Goal: Task Accomplishment & Management: Complete application form

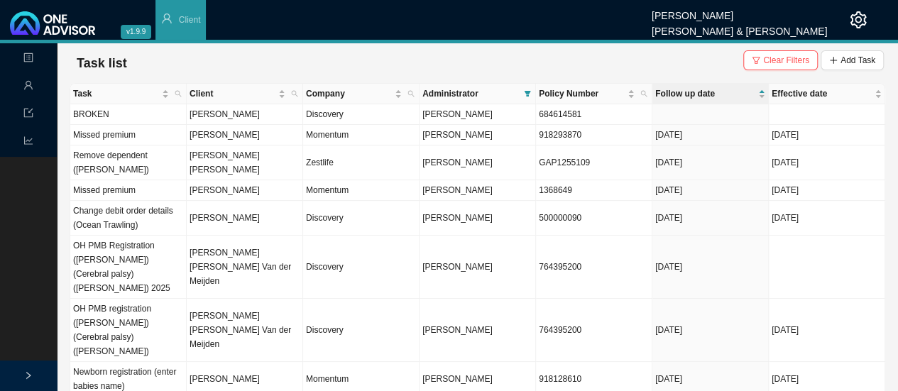
click at [119, 138] on td "Missed premium" at bounding box center [128, 135] width 116 height 21
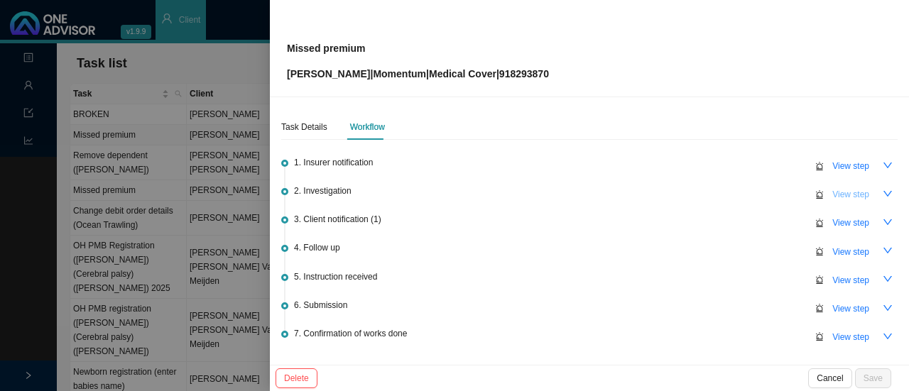
click at [843, 197] on span "View step" at bounding box center [850, 194] width 37 height 14
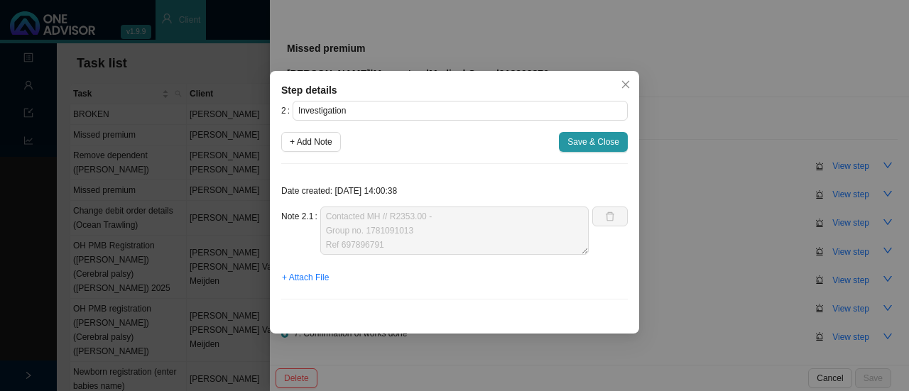
click at [311, 208] on div "Note 2.1 Contacted MH // R2353.00 - Group no. 1781091013 Ref 697896791" at bounding box center [434, 231] width 307 height 48
click at [625, 77] on button "Close" at bounding box center [625, 85] width 20 height 20
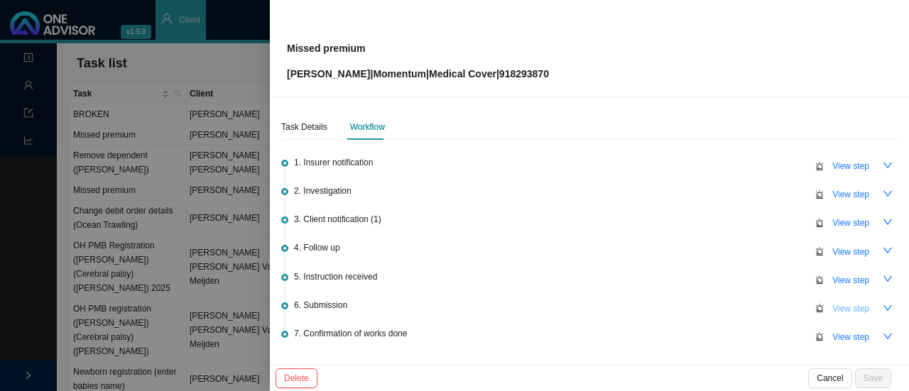
click at [851, 305] on span "View step" at bounding box center [850, 309] width 37 height 14
type input "Submission"
type textarea "Pop sent to MH // Autoreply ref no: 698583937."
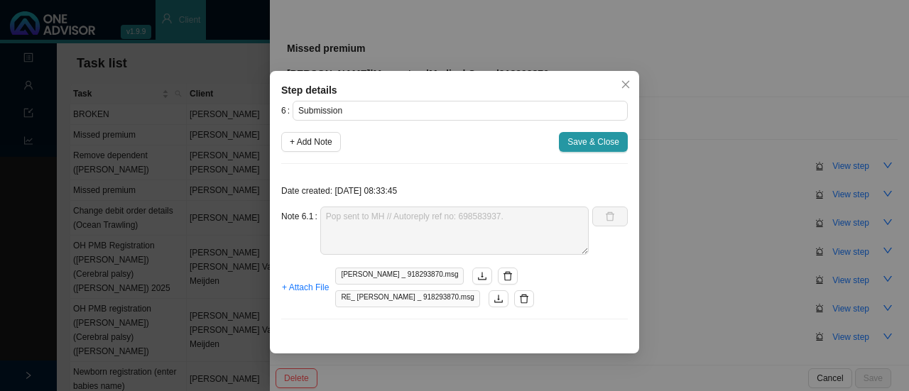
drag, startPoint x: 577, startPoint y: 341, endPoint x: 337, endPoint y: 325, distance: 240.5
click at [337, 325] on div "Step details 6 Submission + Add Note Save & Close Date created: [DATE] 08:33:45…" at bounding box center [454, 212] width 369 height 283
click at [295, 204] on div "Date created: [DATE] 08:33:45 Note 6.1 Pop sent to MH // Autoreply ref no: 6985…" at bounding box center [454, 252] width 346 height 155
click at [419, 46] on div "Step details 6 Submission + Add Note Save & Close Date created: [DATE] 08:33:45…" at bounding box center [454, 195] width 909 height 391
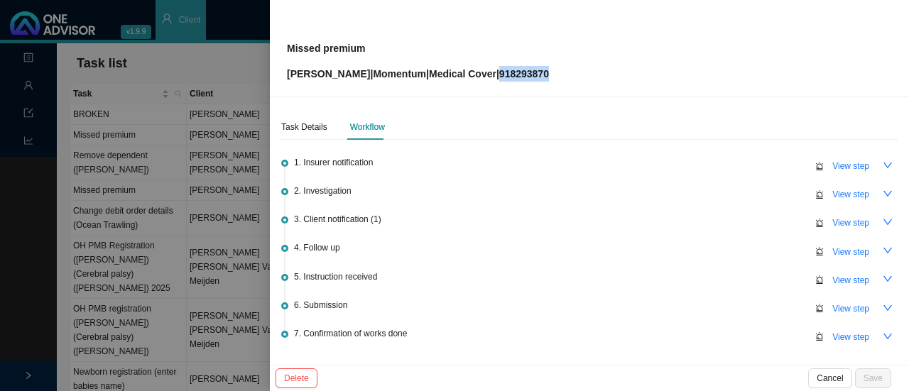
copy p "918293870"
click at [855, 311] on span "View step" at bounding box center [850, 309] width 37 height 14
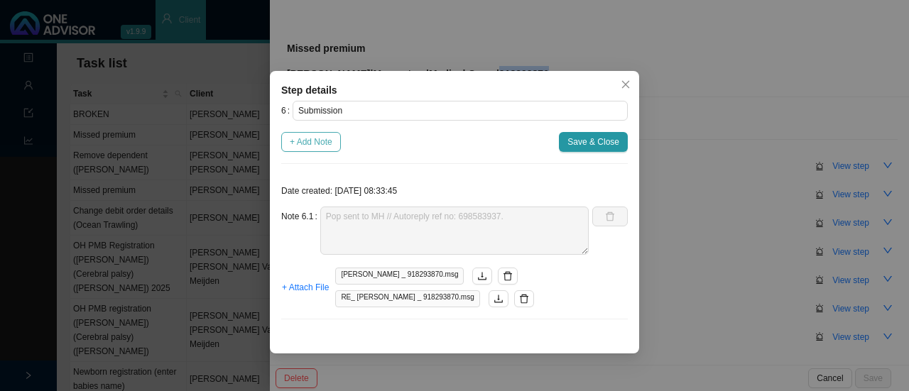
click at [316, 142] on span "+ Add Note" at bounding box center [311, 142] width 43 height 14
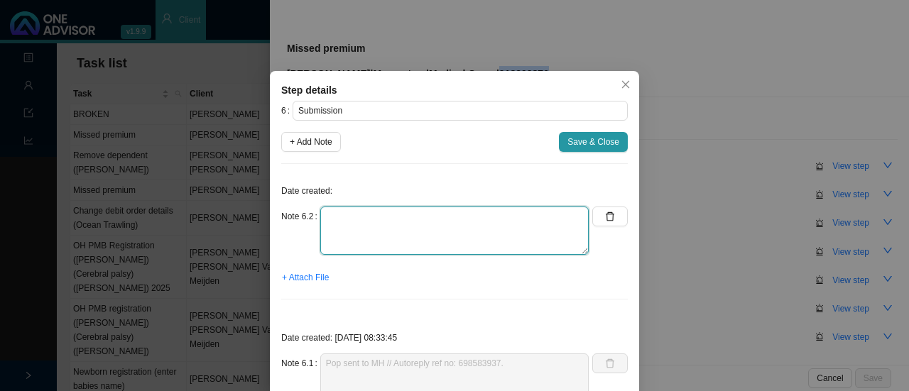
click at [398, 222] on textarea at bounding box center [454, 231] width 268 height 48
paste textarea "698583937"
type textarea "Followed up on pop - still in progress Ref: 698583937"
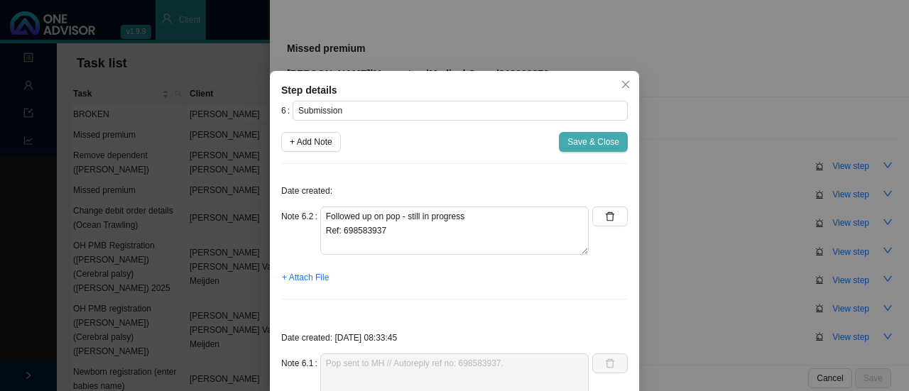
click at [596, 141] on span "Save & Close" at bounding box center [593, 142] width 52 height 14
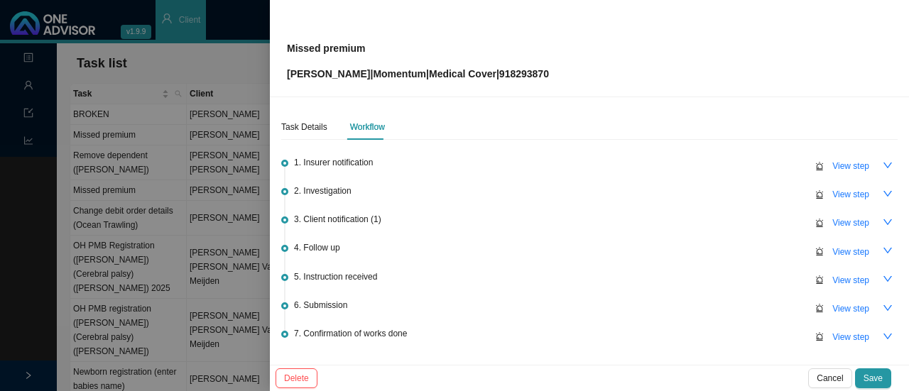
scroll to position [90, 0]
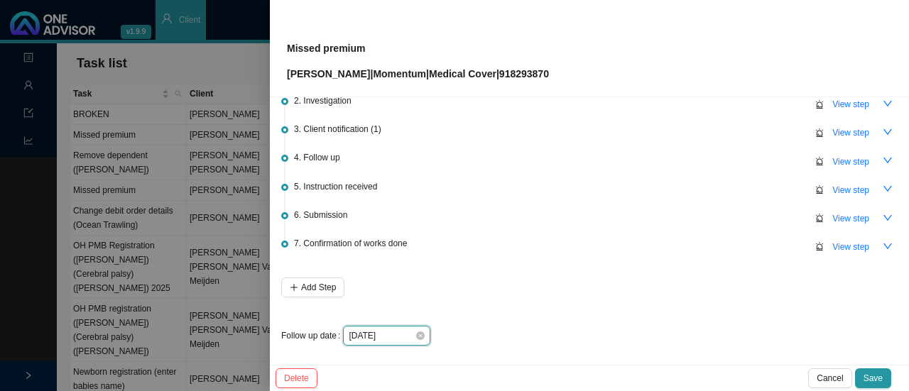
click at [391, 336] on input "[DATE]" at bounding box center [382, 336] width 66 height 14
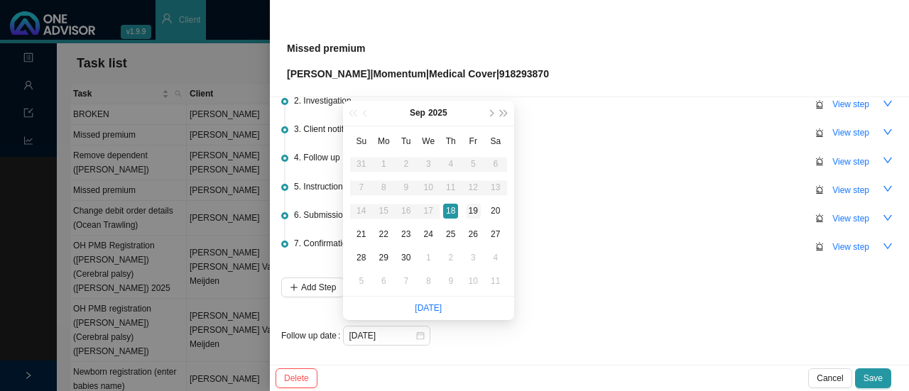
click at [476, 212] on div "19" at bounding box center [473, 211] width 15 height 15
type input "[DATE]"
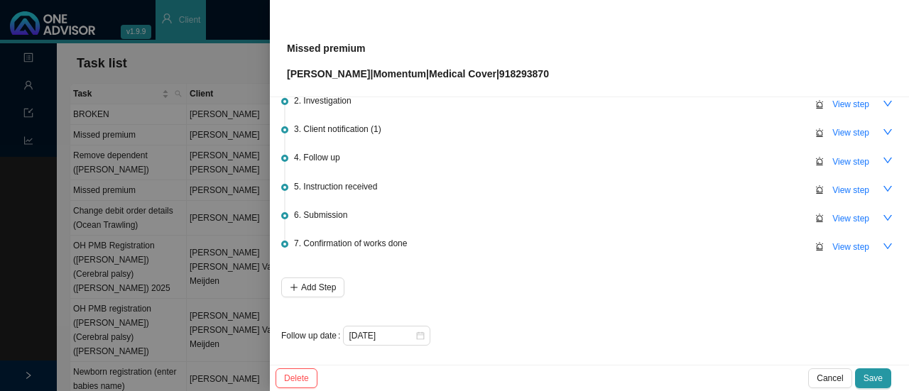
click at [873, 378] on span "Save" at bounding box center [872, 378] width 19 height 14
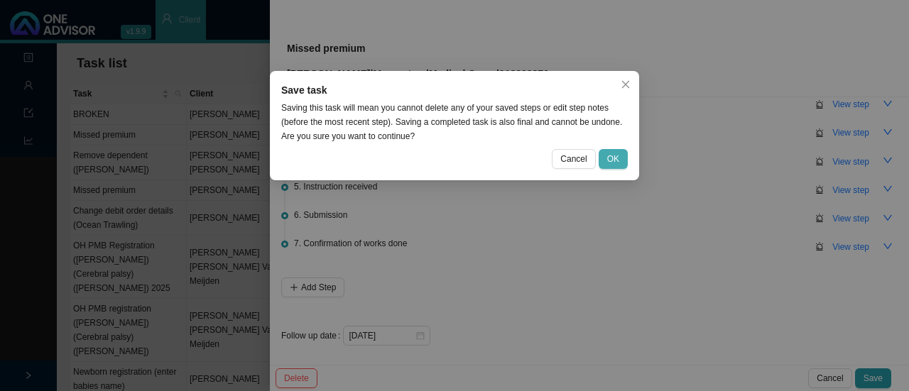
click at [618, 164] on span "OK" at bounding box center [613, 159] width 12 height 14
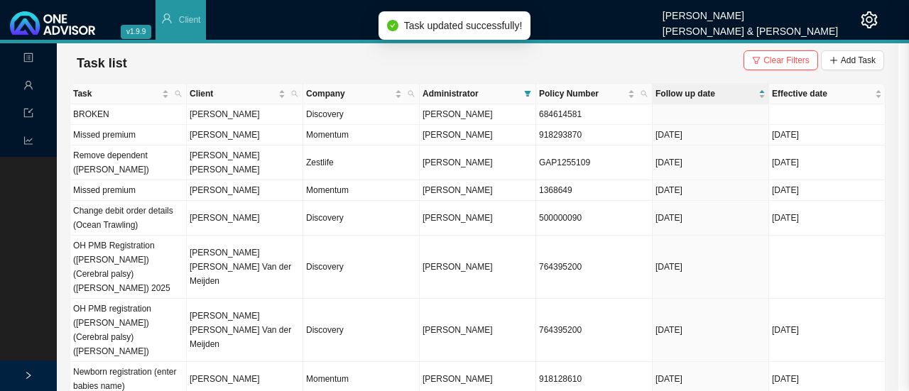
scroll to position [0, 0]
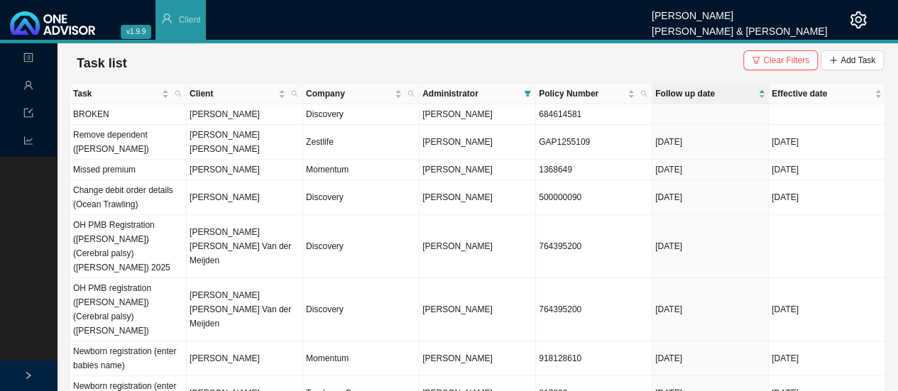
click at [216, 160] on td "[PERSON_NAME]" at bounding box center [245, 170] width 116 height 21
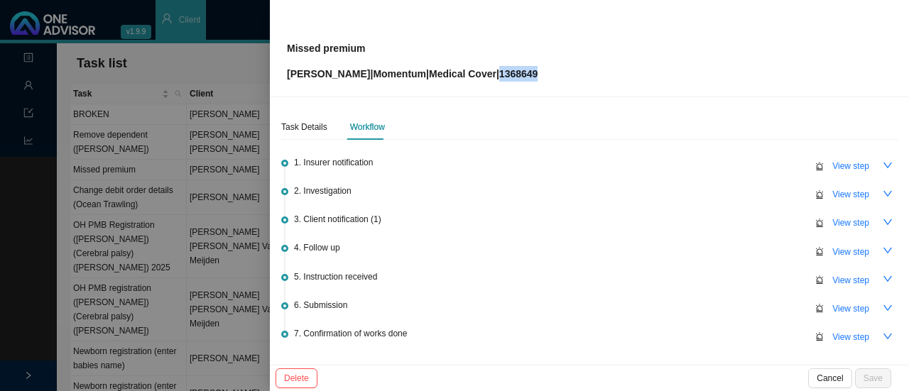
copy p "1368649"
click at [864, 310] on button "View step" at bounding box center [850, 309] width 54 height 20
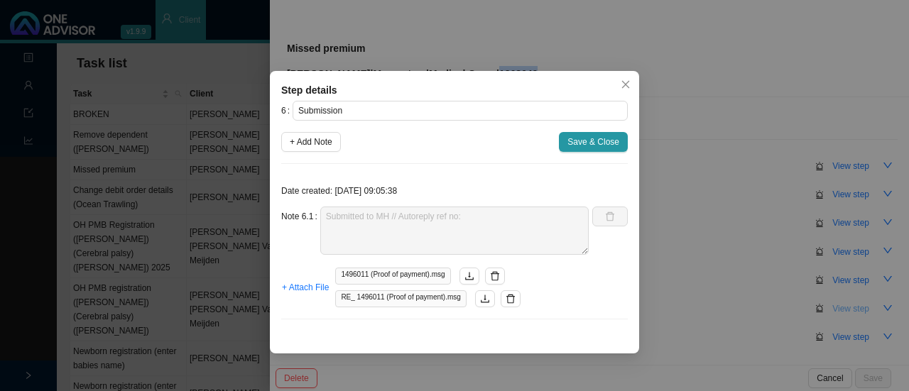
click at [403, 305] on span "RE_ 1496011 (Proof of payment).msg" at bounding box center [400, 298] width 131 height 17
click at [486, 300] on button "button" at bounding box center [485, 298] width 20 height 17
click at [328, 144] on span "+ Add Note" at bounding box center [311, 142] width 43 height 14
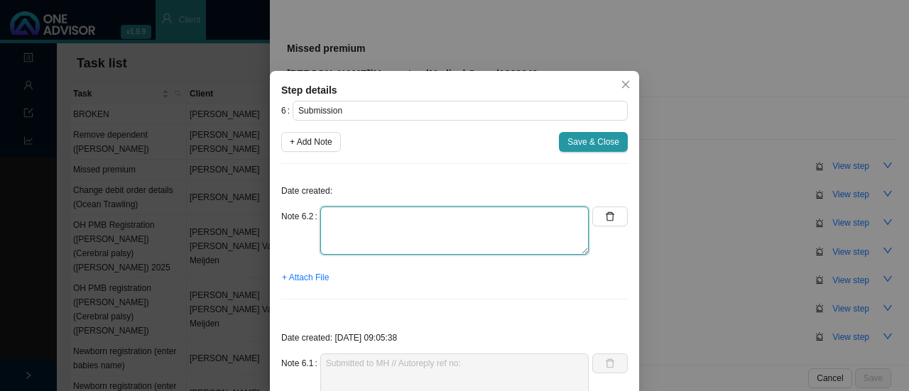
click at [359, 221] on textarea at bounding box center [454, 231] width 268 height 48
paste textarea "The reference number for your enquiry is 698595246"
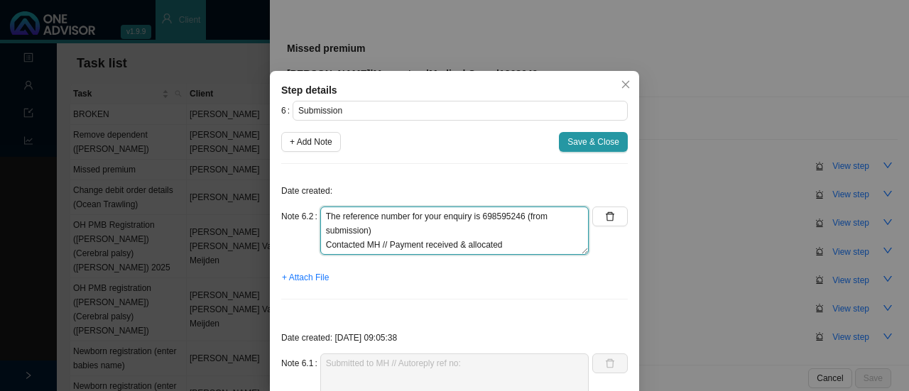
scroll to position [11, 0]
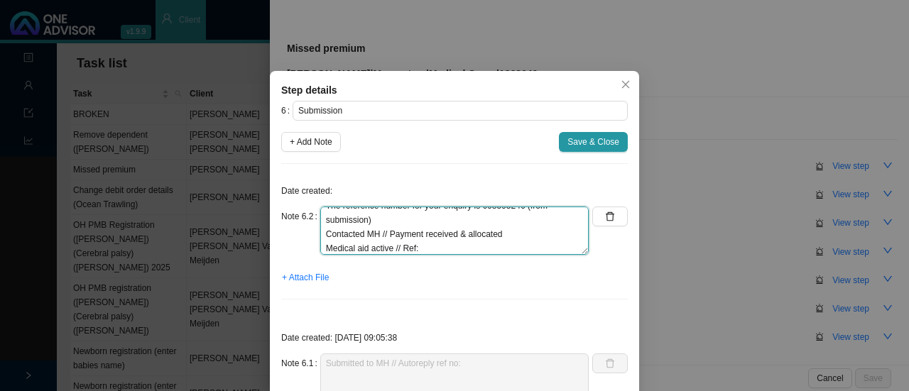
paste textarea "698674421"
type textarea "The reference number for your enquiry is 698595246 (from submission) Contacted …"
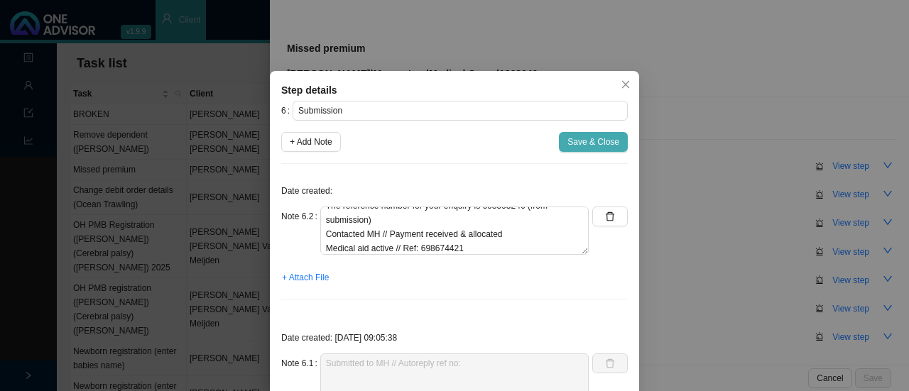
click at [598, 141] on span "Save & Close" at bounding box center [593, 142] width 52 height 14
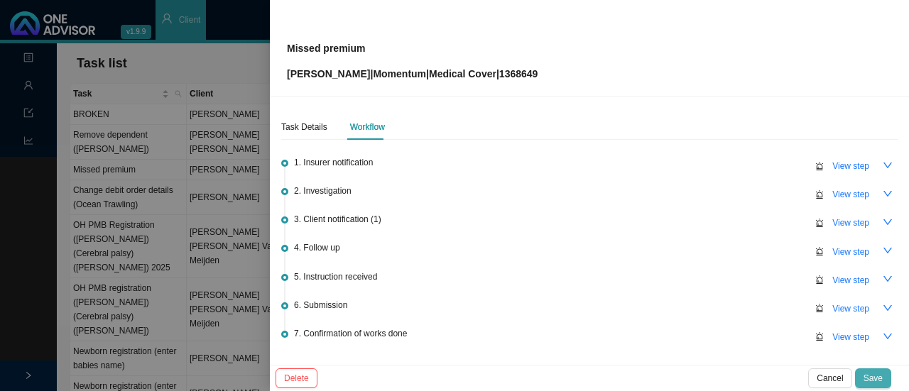
click at [875, 379] on span "Save" at bounding box center [872, 378] width 19 height 14
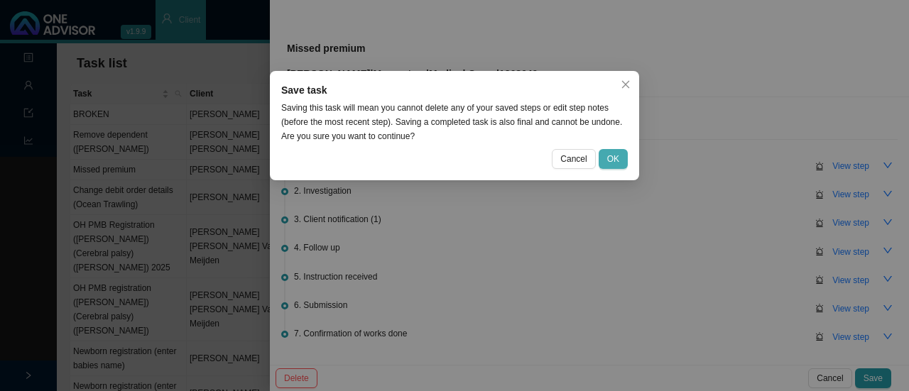
click at [609, 160] on span "OK" at bounding box center [613, 159] width 12 height 14
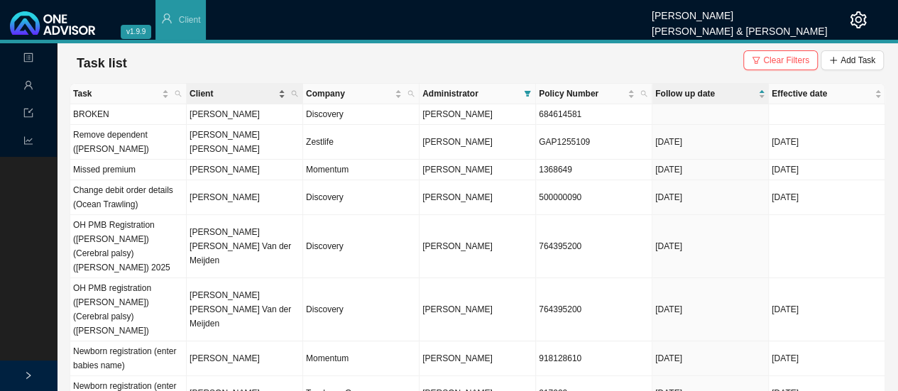
click at [281, 96] on div "Client" at bounding box center [238, 94] width 96 height 14
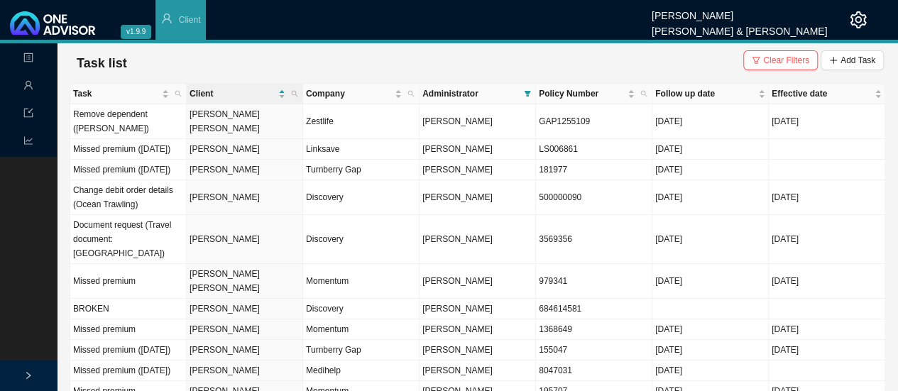
click at [222, 248] on td "[PERSON_NAME]" at bounding box center [245, 239] width 116 height 49
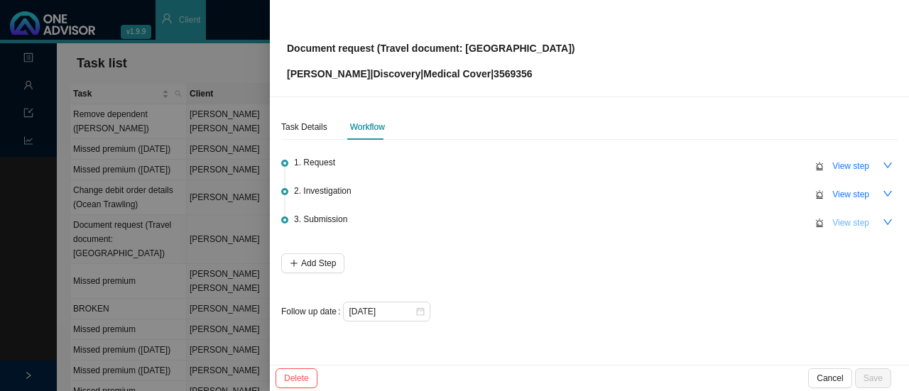
click at [855, 227] on span "View step" at bounding box center [850, 223] width 37 height 14
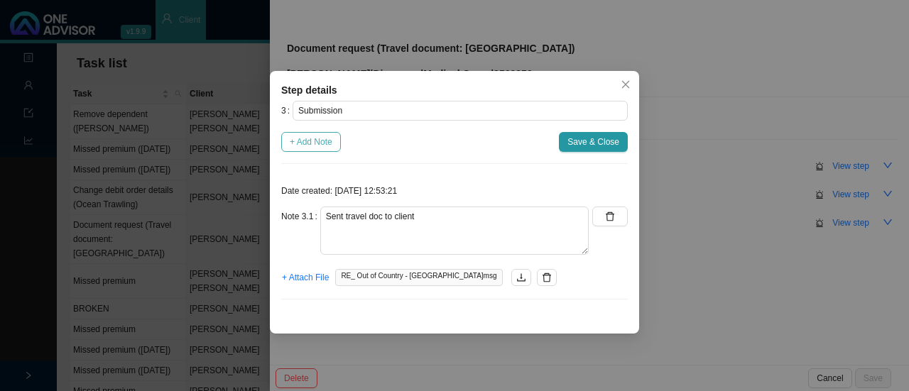
click at [319, 143] on span "+ Add Note" at bounding box center [311, 142] width 43 height 14
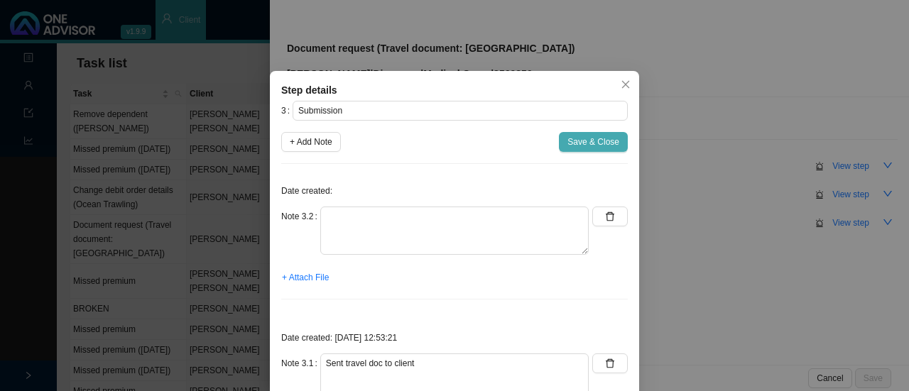
click at [588, 146] on span "Save & Close" at bounding box center [593, 142] width 52 height 14
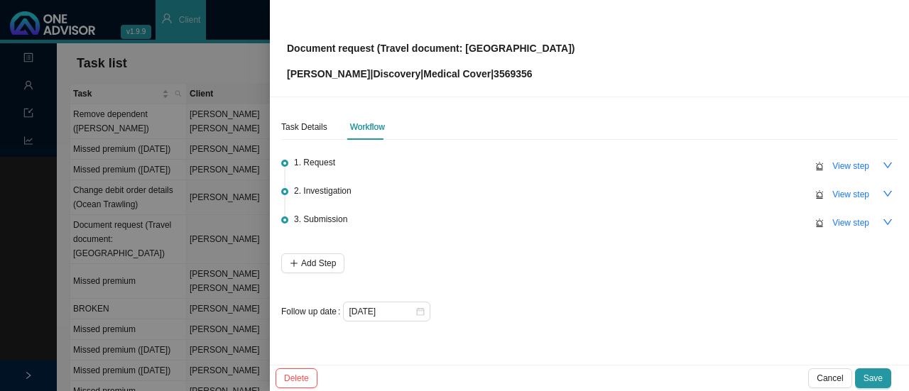
click at [321, 223] on span "3. Submission" at bounding box center [320, 219] width 53 height 14
click at [849, 222] on span "View step" at bounding box center [850, 223] width 37 height 14
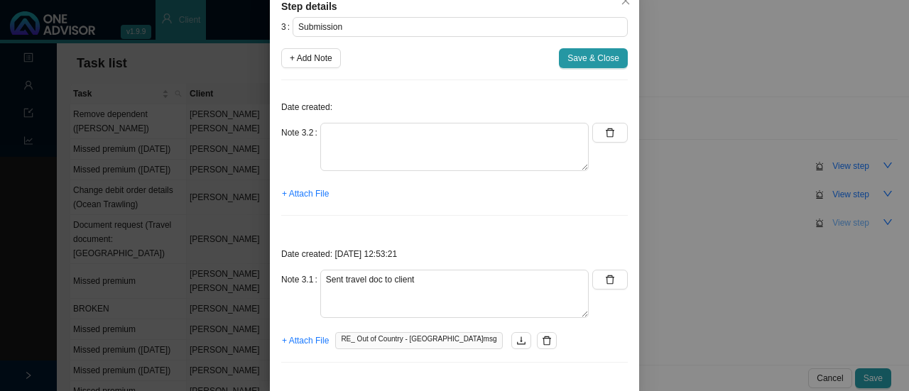
scroll to position [92, 0]
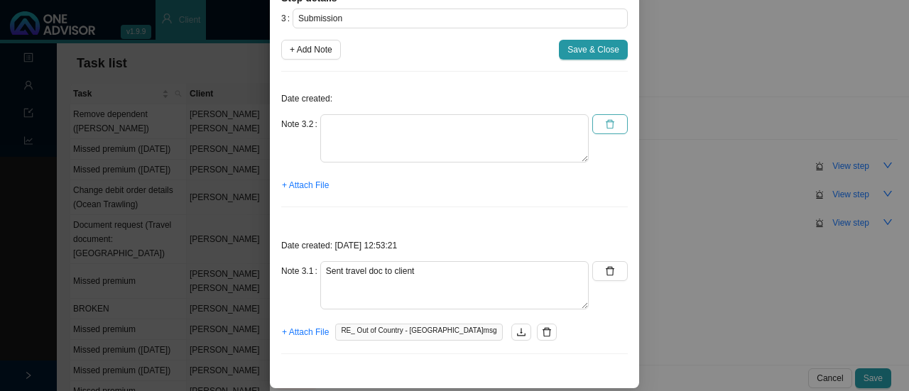
click at [605, 119] on icon "delete" at bounding box center [610, 124] width 10 height 10
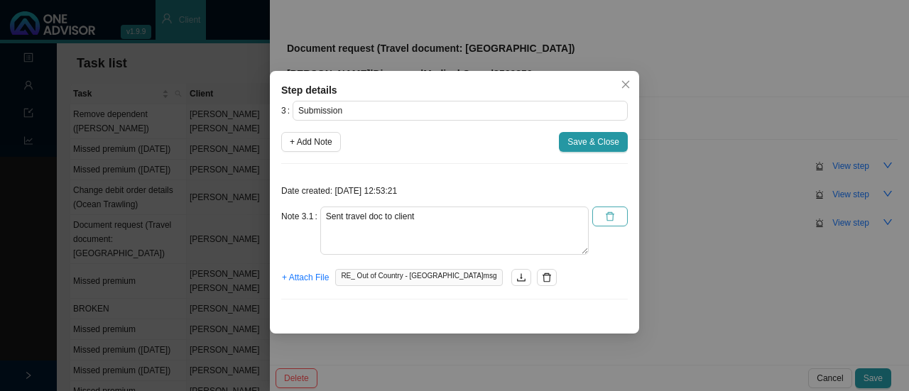
scroll to position [0, 0]
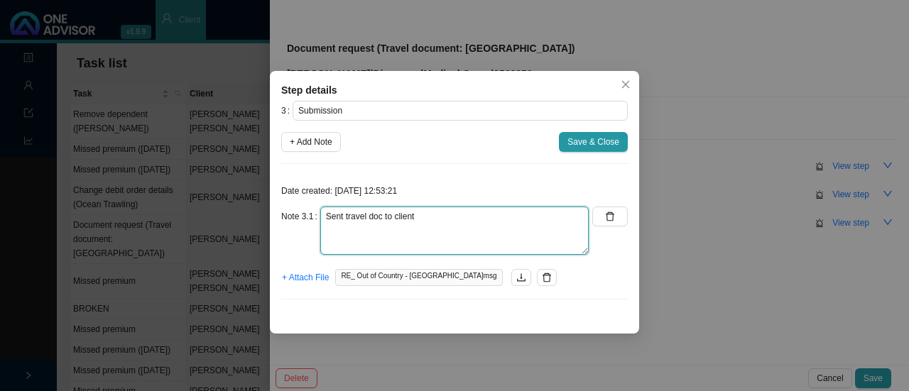
click at [461, 212] on textarea "Sent travel doc to client" at bounding box center [454, 231] width 268 height 48
type textarea "Sent travel doc to client Thank you sent from client"
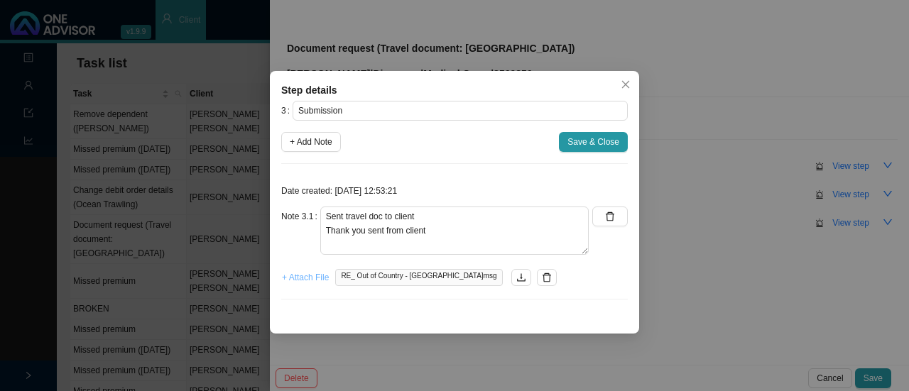
click at [301, 278] on span "+ Attach File" at bounding box center [305, 277] width 47 height 14
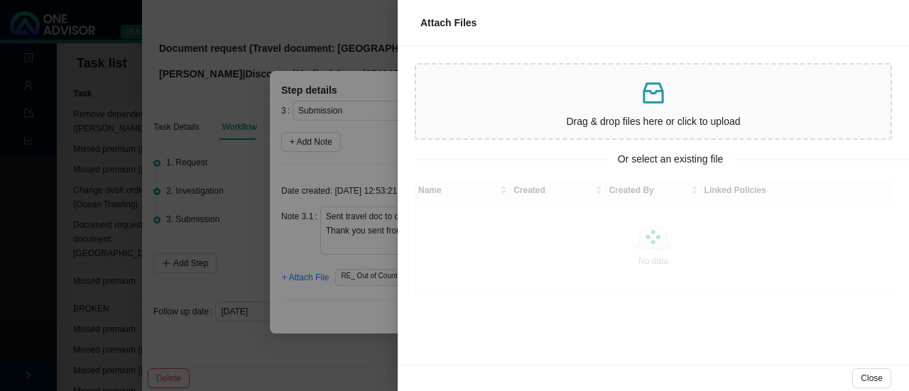
click at [655, 102] on icon "inbox" at bounding box center [652, 92] width 21 height 21
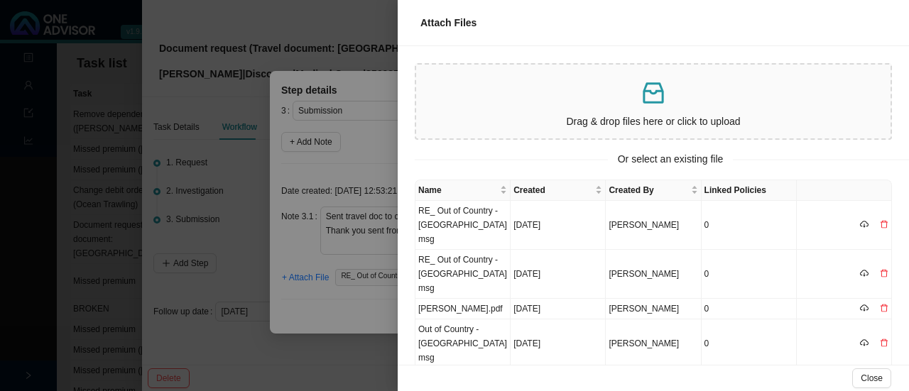
click at [442, 217] on td "RE_ Out of Country - [GEOGRAPHIC_DATA]msg" at bounding box center [462, 225] width 95 height 49
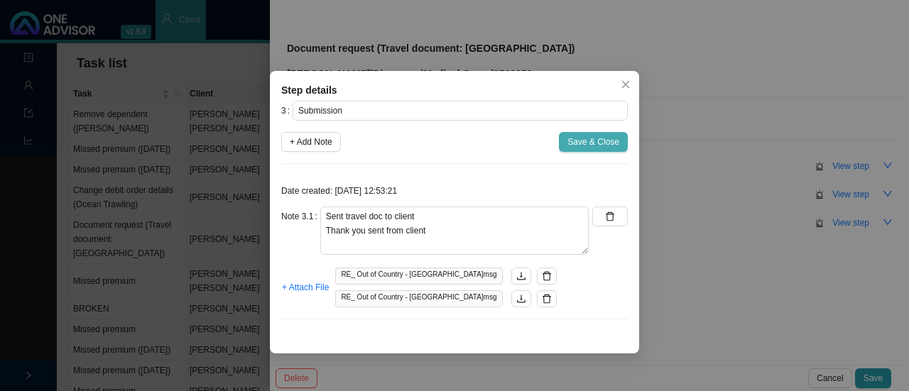
click at [566, 142] on button "Save & Close" at bounding box center [593, 142] width 69 height 20
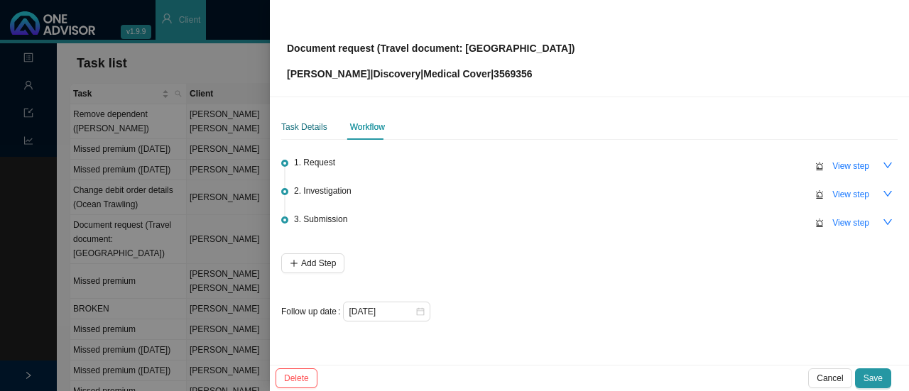
click at [302, 131] on div "Task Details" at bounding box center [304, 127] width 46 height 14
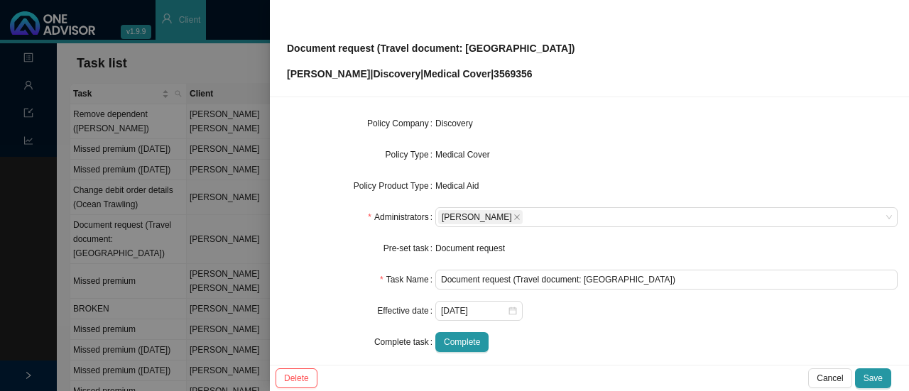
scroll to position [166, 0]
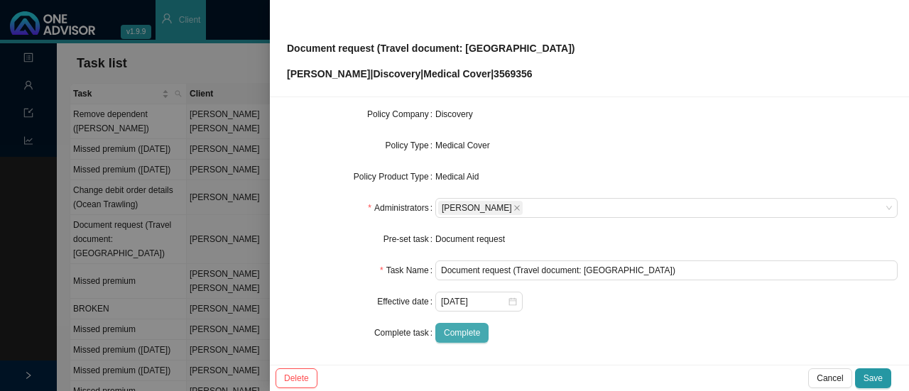
click at [464, 336] on span "Complete" at bounding box center [462, 333] width 36 height 14
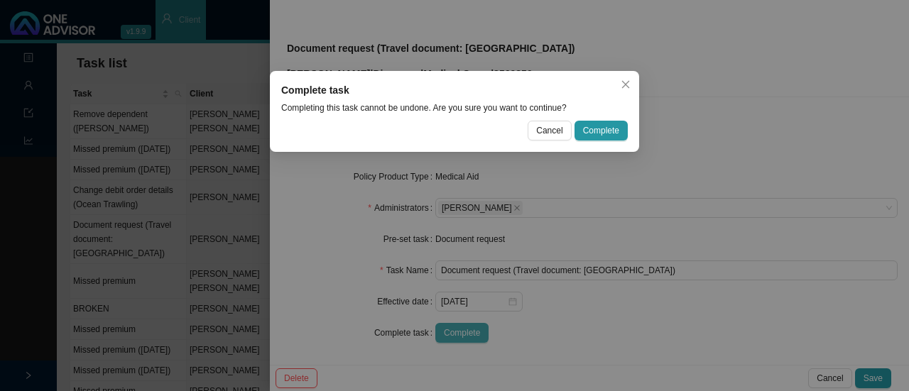
click at [598, 131] on span "Complete" at bounding box center [601, 131] width 36 height 14
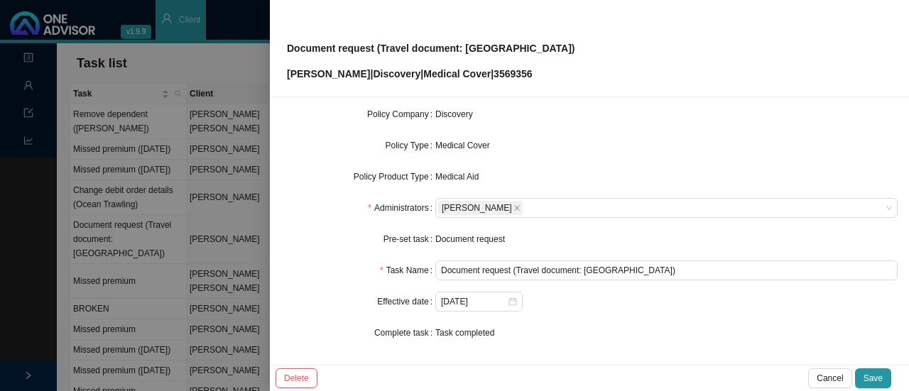
click at [877, 383] on span "Save" at bounding box center [872, 378] width 19 height 14
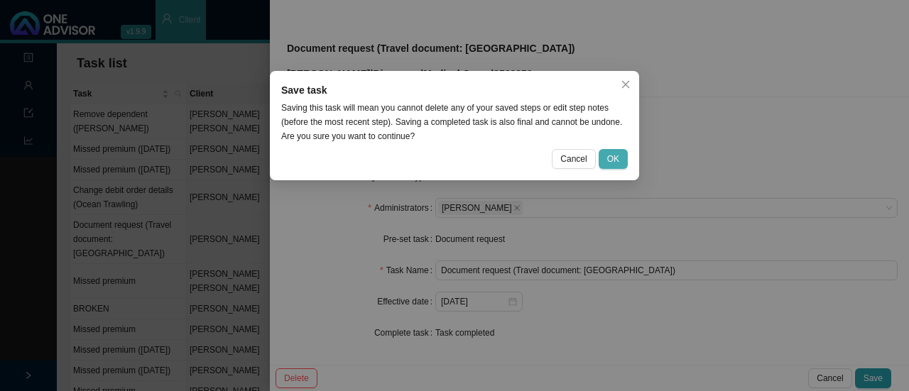
click at [611, 165] on span "OK" at bounding box center [613, 159] width 12 height 14
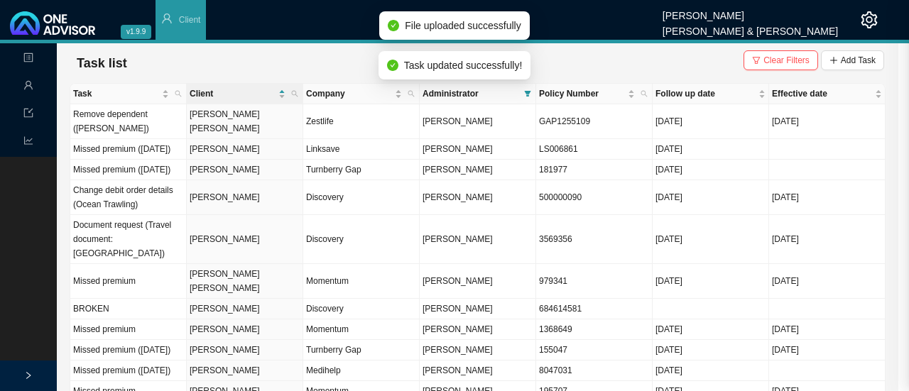
scroll to position [150, 0]
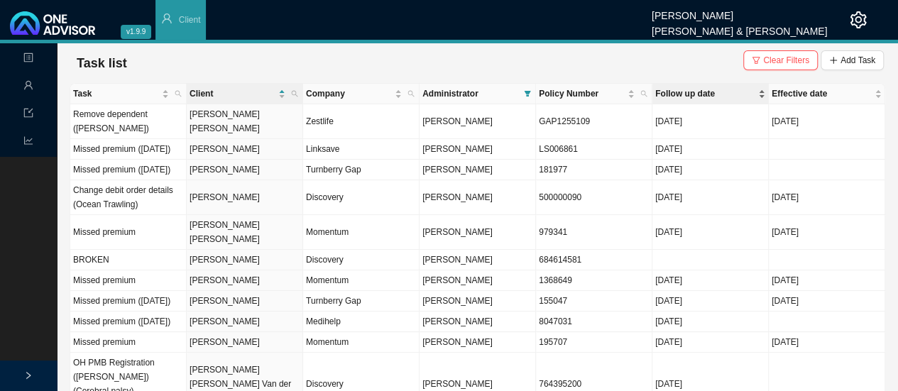
click at [679, 96] on span "Follow up date" at bounding box center [705, 94] width 100 height 14
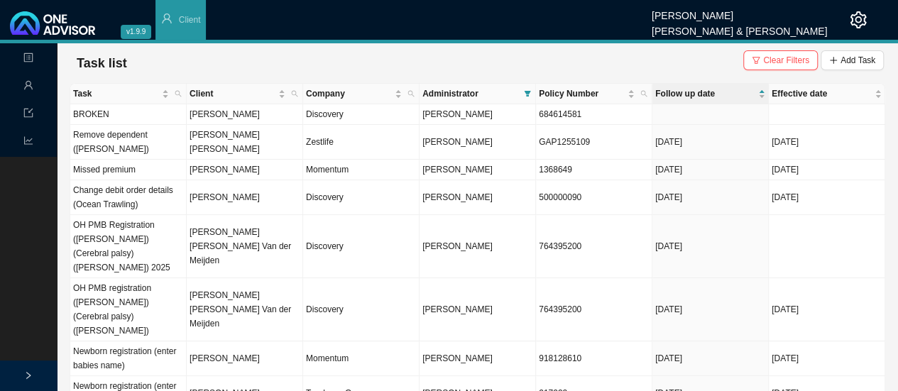
click at [221, 160] on td "[PERSON_NAME]" at bounding box center [245, 170] width 116 height 21
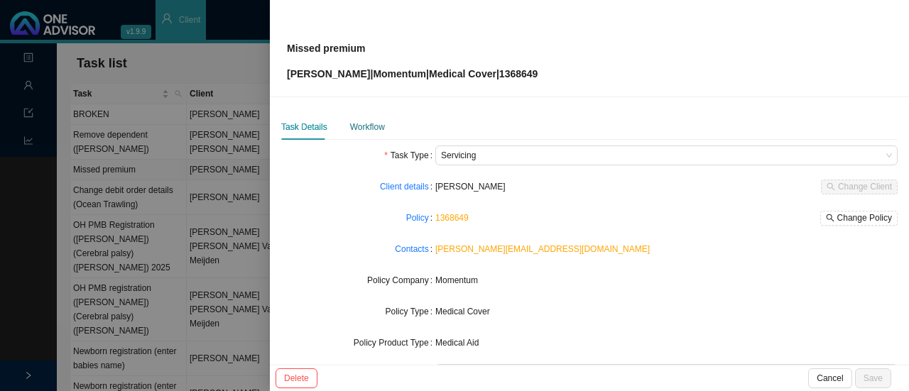
click at [351, 124] on div "Workflow" at bounding box center [367, 127] width 35 height 14
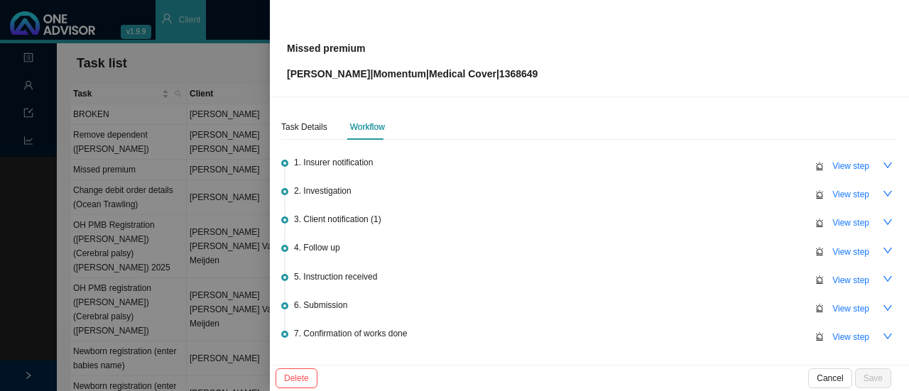
click at [851, 309] on span "View step" at bounding box center [850, 309] width 37 height 14
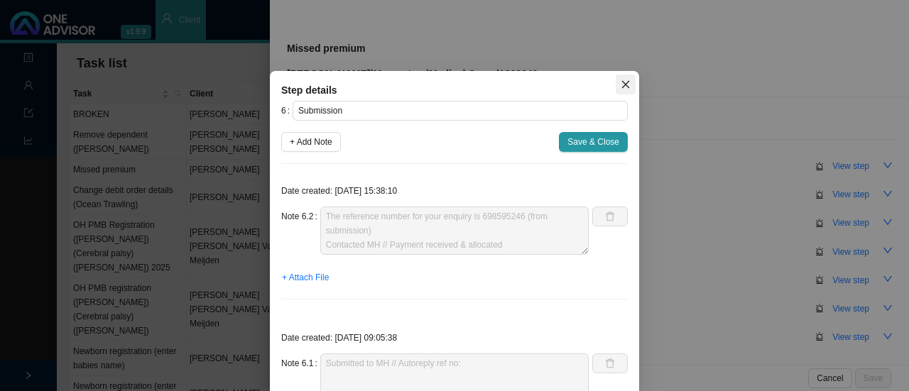
click at [625, 84] on icon "close" at bounding box center [625, 85] width 10 height 10
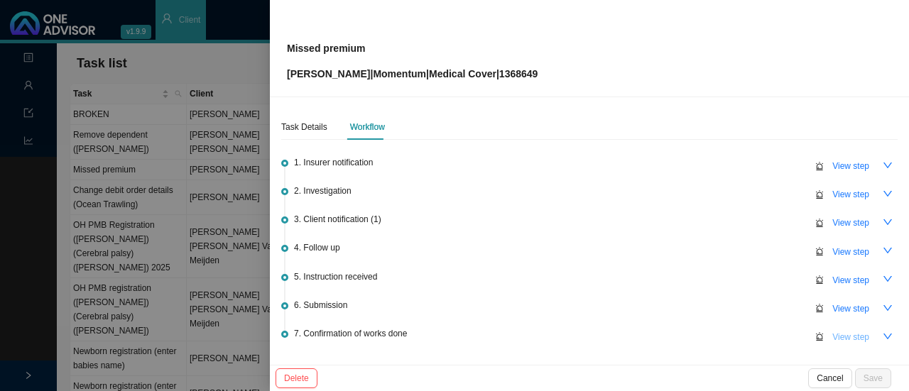
click at [853, 335] on span "View step" at bounding box center [850, 337] width 37 height 14
type input "Confirmation of works done"
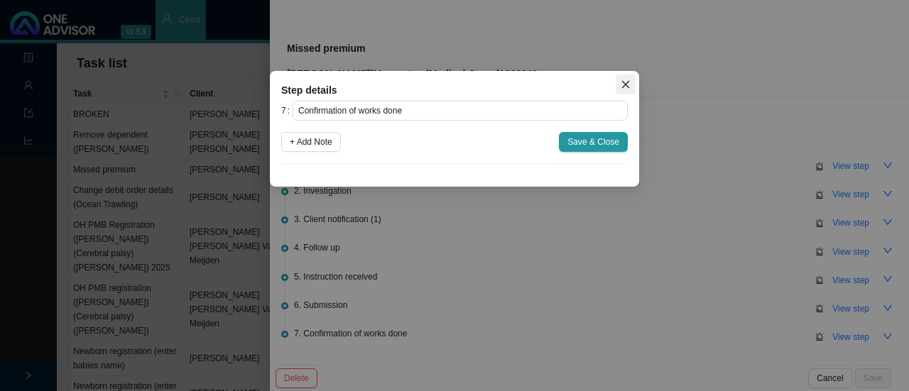
click at [625, 84] on icon "close" at bounding box center [626, 85] width 8 height 8
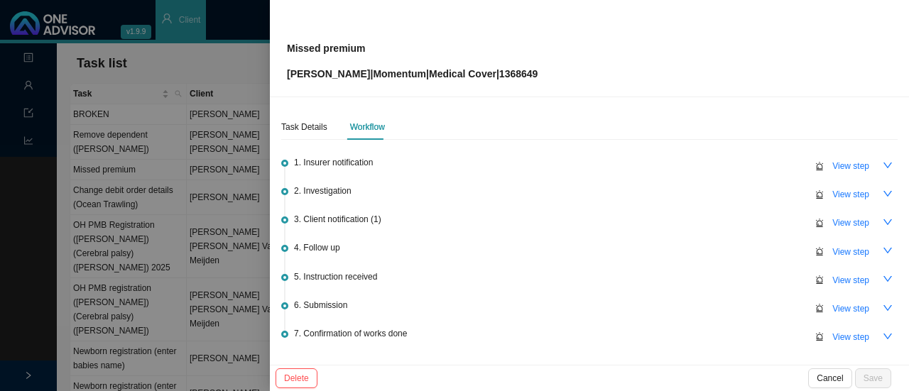
scroll to position [90, 0]
